Goal: Task Accomplishment & Management: Manage account settings

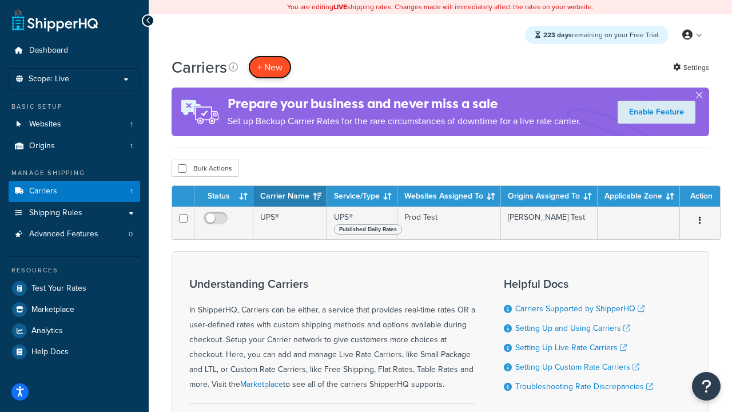
click at [270, 67] on button "+ New" at bounding box center [269, 66] width 43 height 23
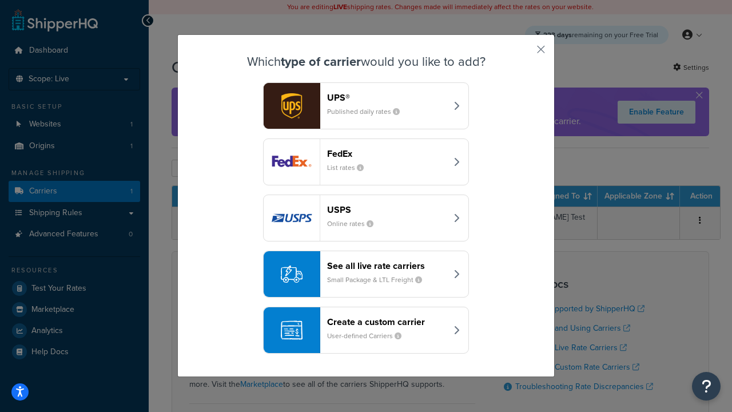
click at [387, 153] on header "FedEx" at bounding box center [387, 153] width 120 height 11
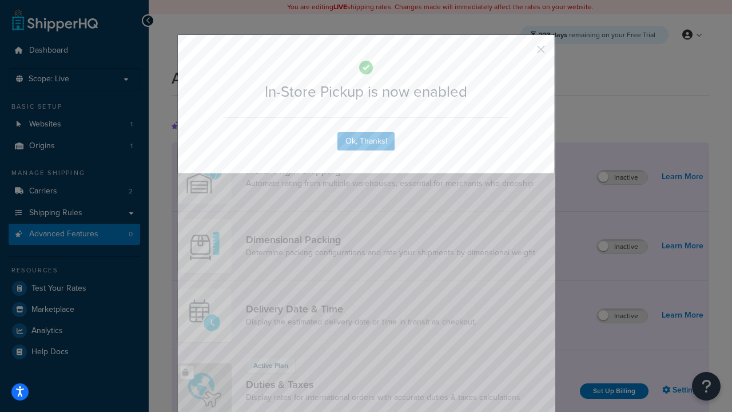
scroll to position [371, 0]
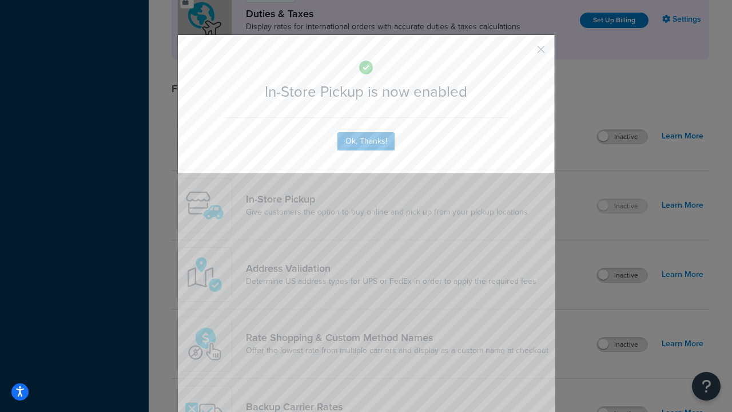
click at [524, 53] on button "button" at bounding box center [524, 53] width 3 height 3
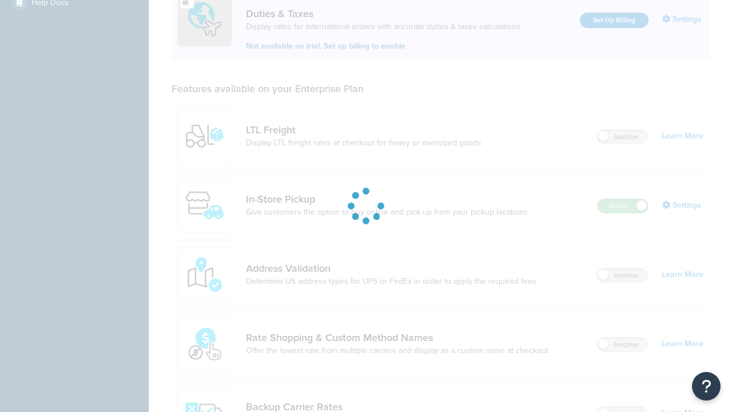
scroll to position [349, 0]
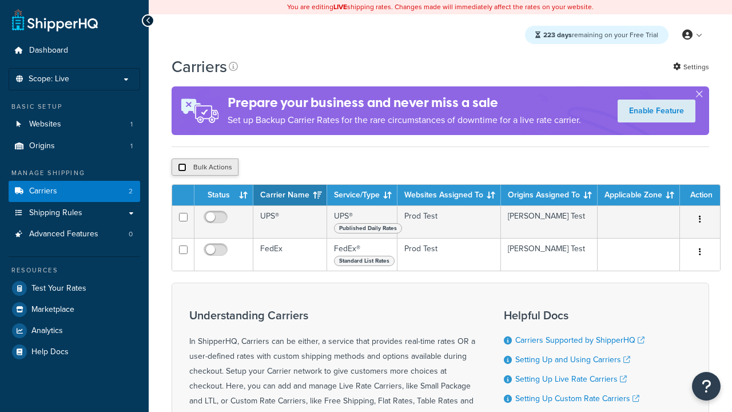
click at [182, 167] on input "checkbox" at bounding box center [182, 167] width 9 height 9
checkbox input "true"
click at [0, 0] on button "Delete" at bounding box center [0, 0] width 0 height 0
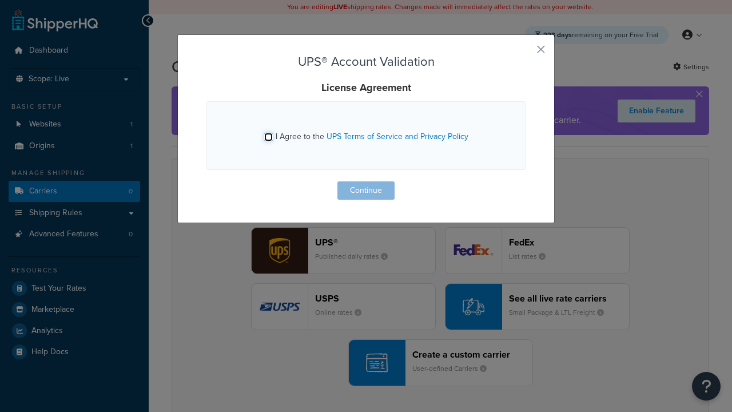
click at [269, 137] on input "I Agree to the UPS Terms of Service and Privacy Policy" at bounding box center [268, 137] width 9 height 9
checkbox input "true"
click at [366, 191] on button "Continue" at bounding box center [366, 190] width 57 height 18
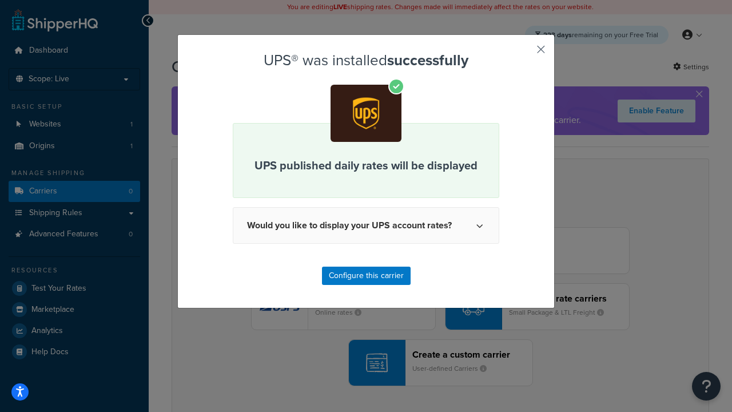
click at [524, 53] on button "button" at bounding box center [524, 53] width 3 height 3
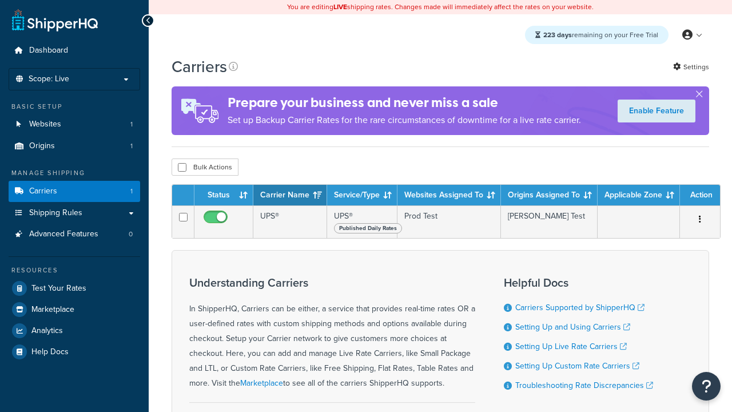
click at [217, 220] on input "checkbox" at bounding box center [216, 220] width 31 height 14
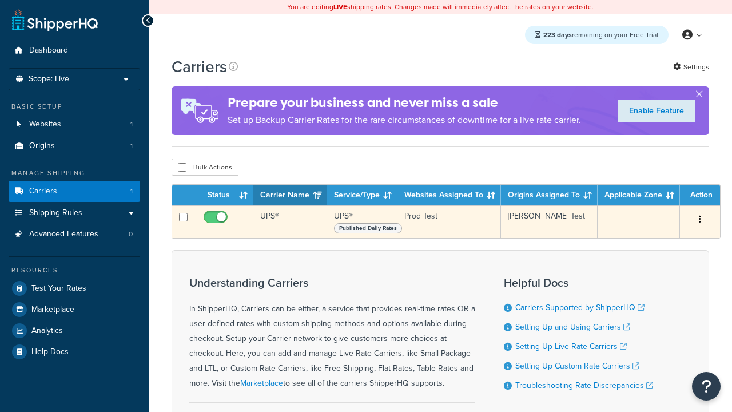
checkbox input "false"
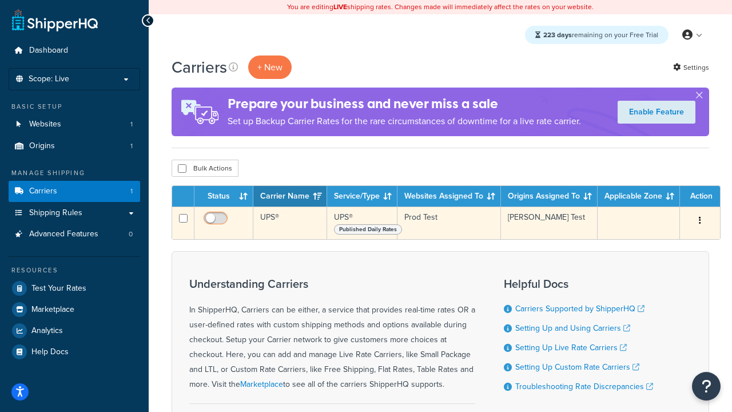
click at [217, 221] on input "checkbox" at bounding box center [216, 221] width 31 height 14
checkbox input "true"
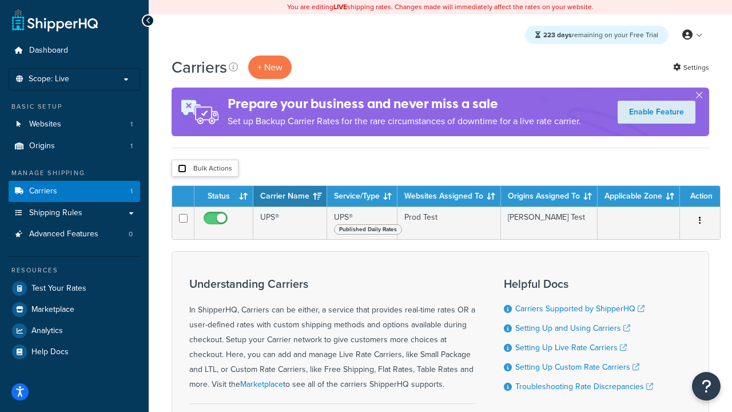
click at [182, 168] on input "checkbox" at bounding box center [182, 168] width 9 height 9
checkbox input "true"
click at [0, 0] on button "Delete" at bounding box center [0, 0] width 0 height 0
